Goal: Information Seeking & Learning: Learn about a topic

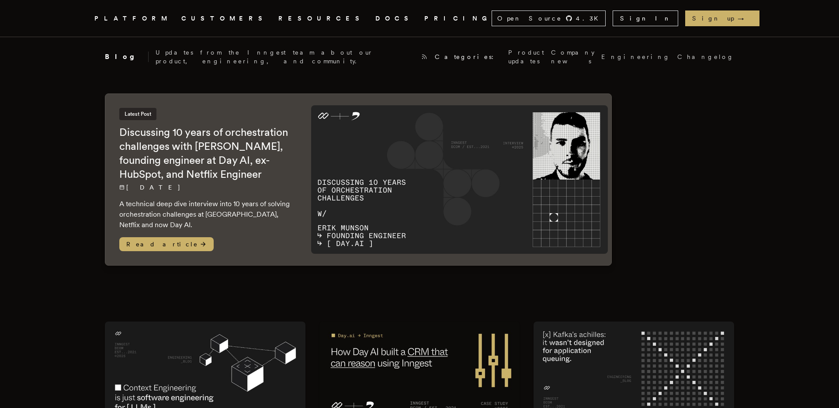
scroll to position [3, 0]
click at [172, 242] on span "Read article" at bounding box center [166, 245] width 94 height 14
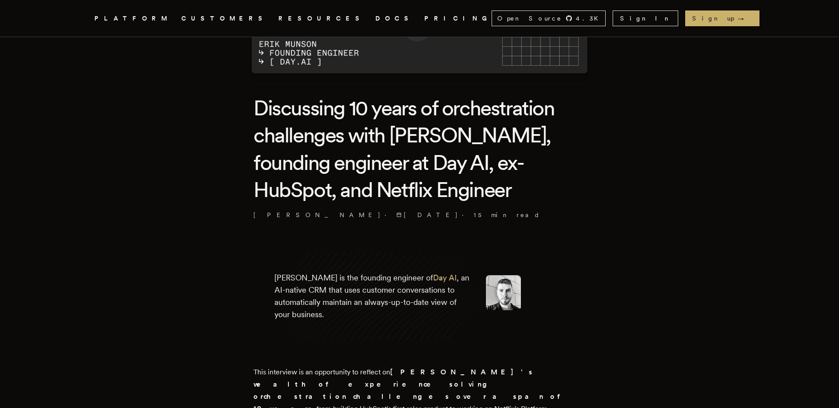
scroll to position [235, 0]
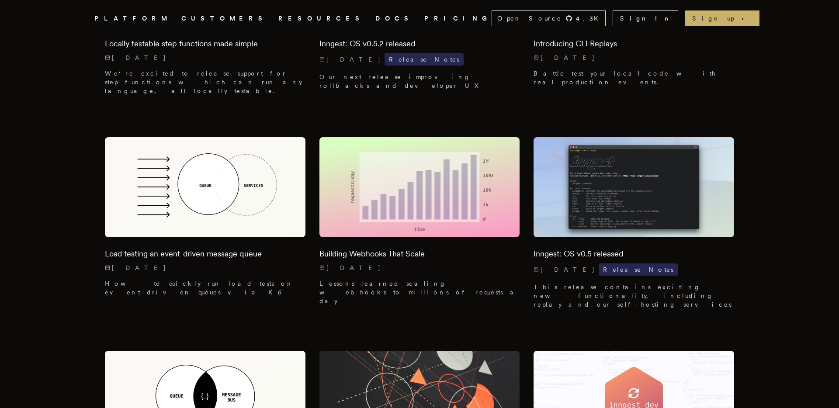
scroll to position [7862, 0]
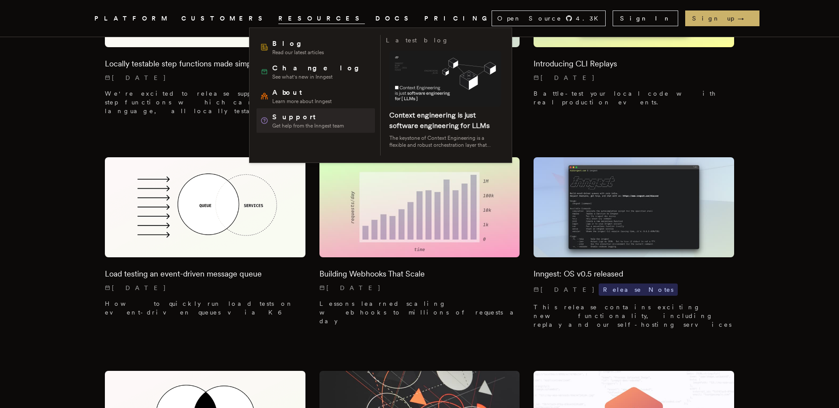
click at [305, 122] on span "Get help from the Inngest team" at bounding box center [308, 125] width 72 height 7
